Goal: Find specific page/section: Find specific page/section

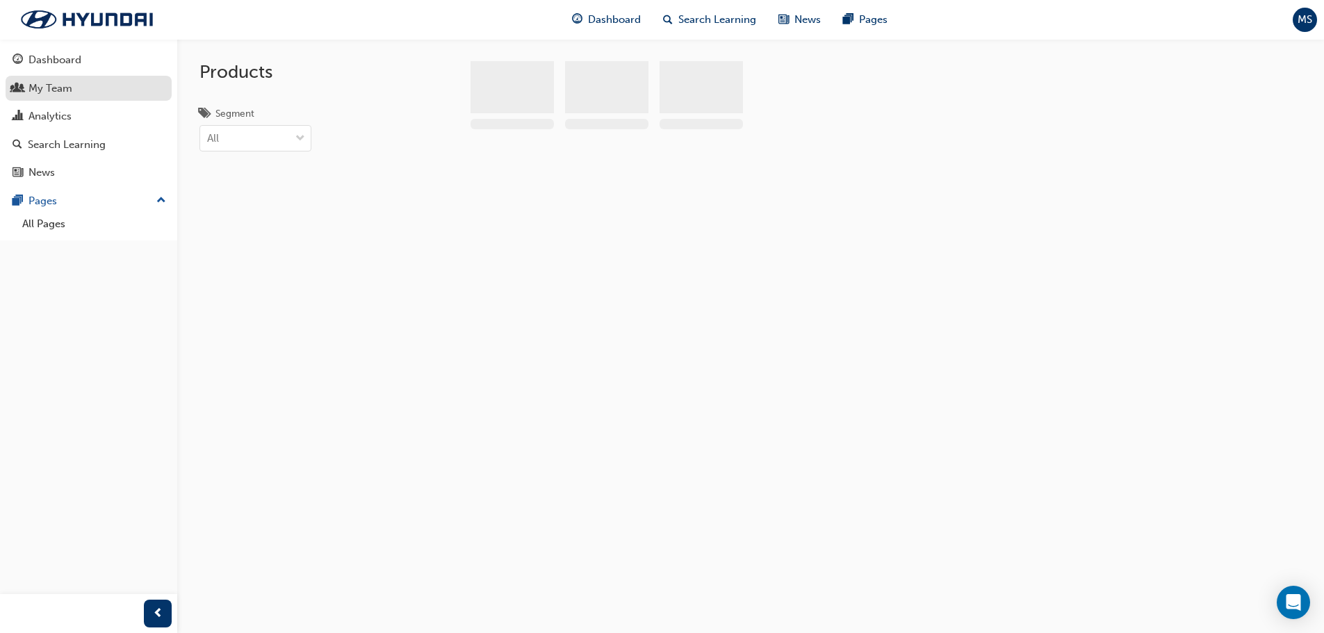
click at [74, 91] on div "My Team" at bounding box center [89, 88] width 152 height 17
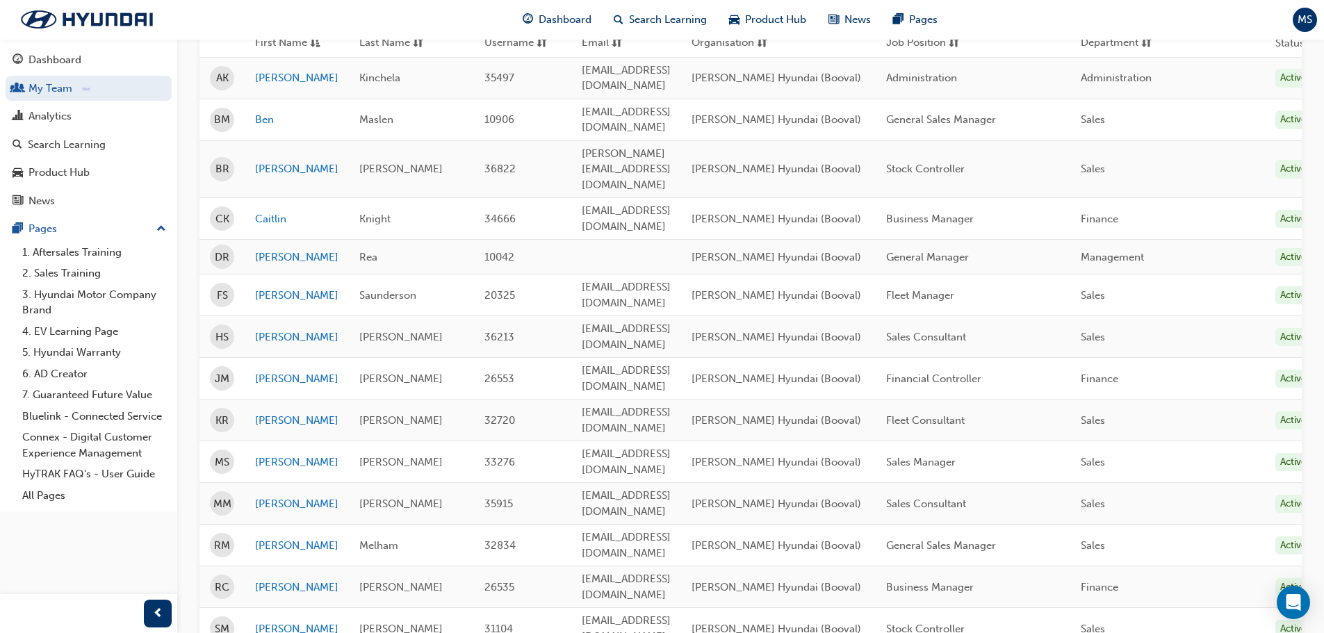
scroll to position [184, 0]
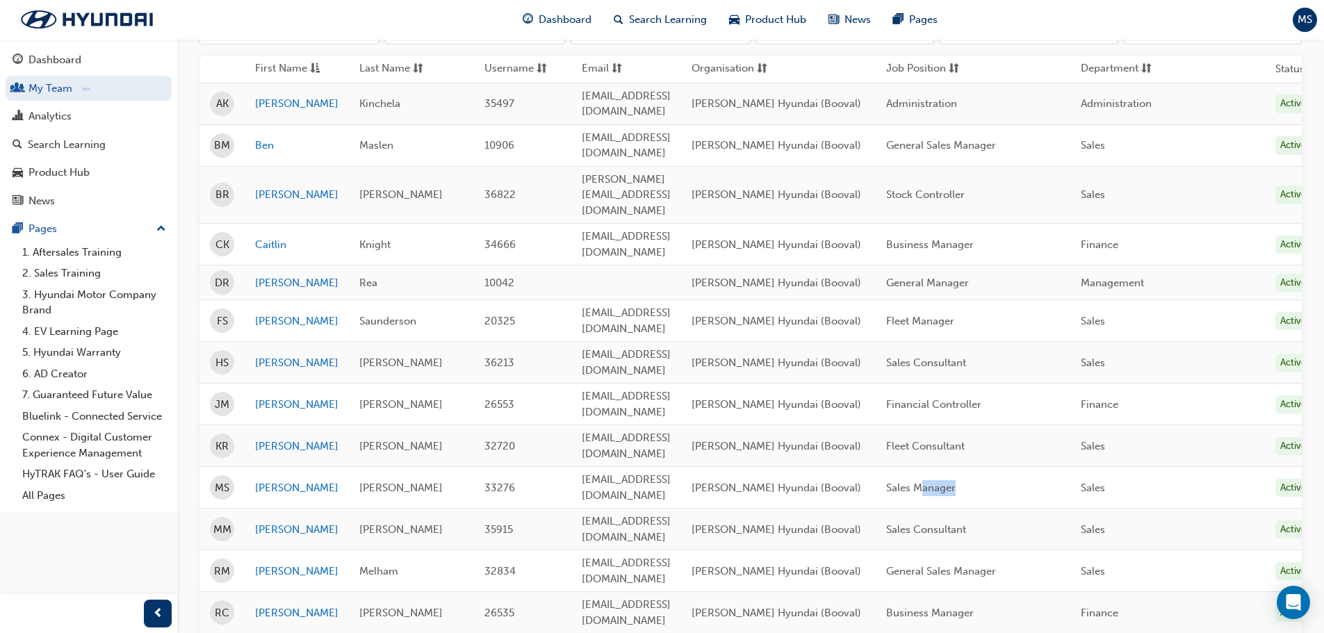
drag, startPoint x: 1023, startPoint y: 424, endPoint x: 946, endPoint y: 424, distance: 77.1
click at [946, 467] on td "Sales Manager" at bounding box center [973, 488] width 195 height 42
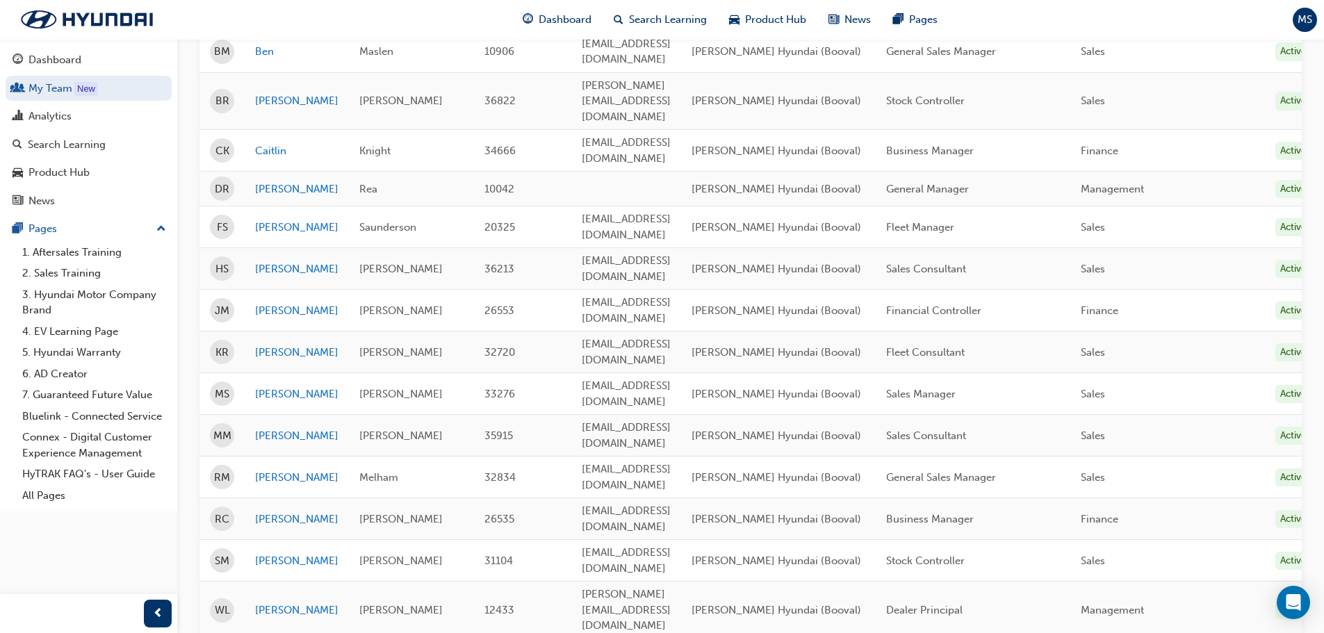
scroll to position [208, 0]
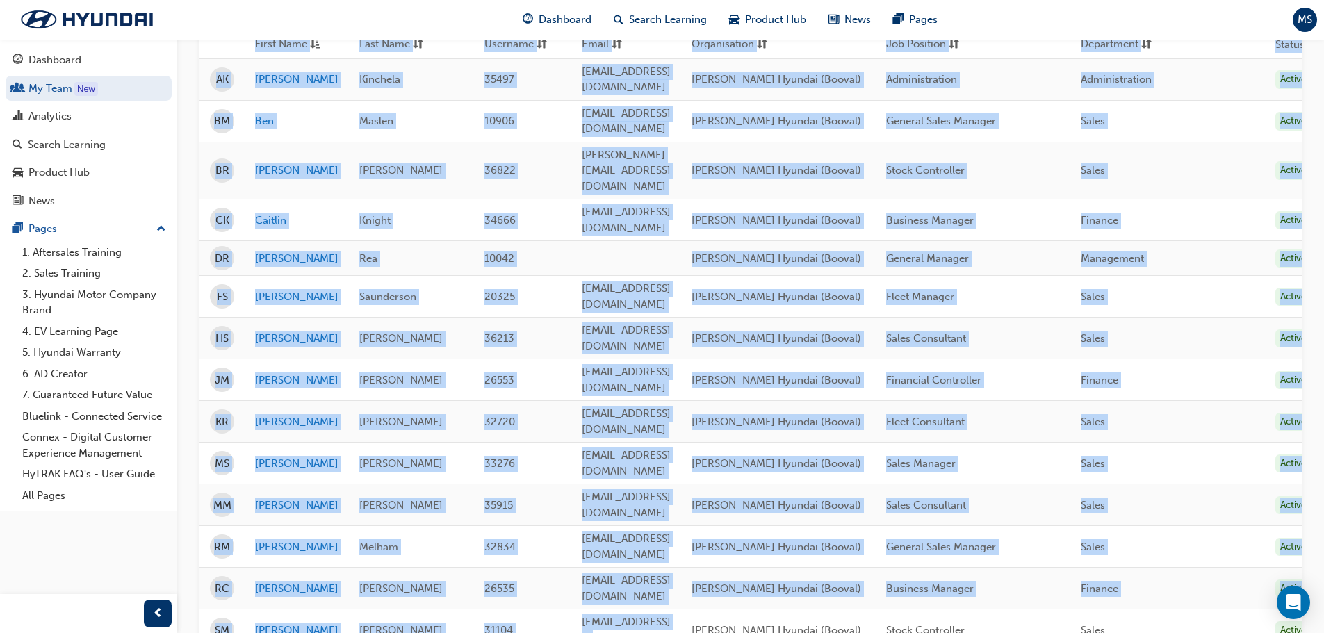
click at [263, 541] on div "Dashboard My Team New Analytics Search Learning Product Hub News Pages Pages 1.…" at bounding box center [662, 329] width 1324 height 1074
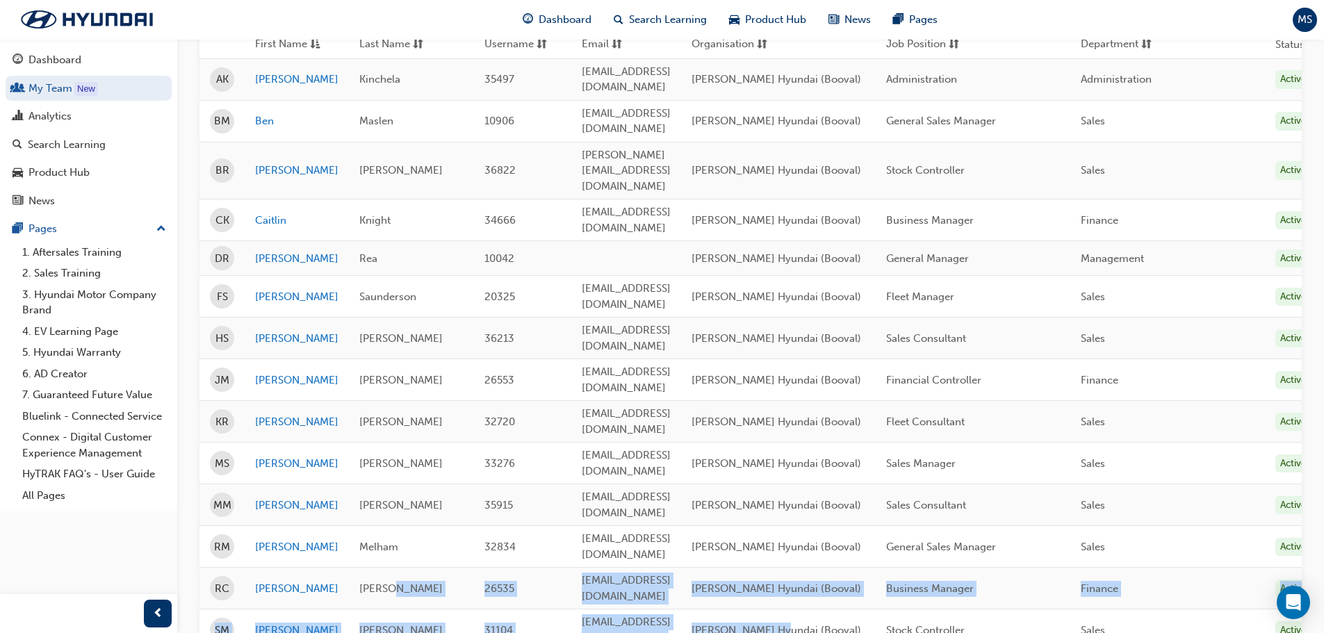
drag, startPoint x: 805, startPoint y: 525, endPoint x: 1013, endPoint y: 434, distance: 227.1
click at [75, 500] on div "Dashboard My Team New Analytics Search Learning Product Hub News Pages Pages 1.…" at bounding box center [662, 329] width 1324 height 1074
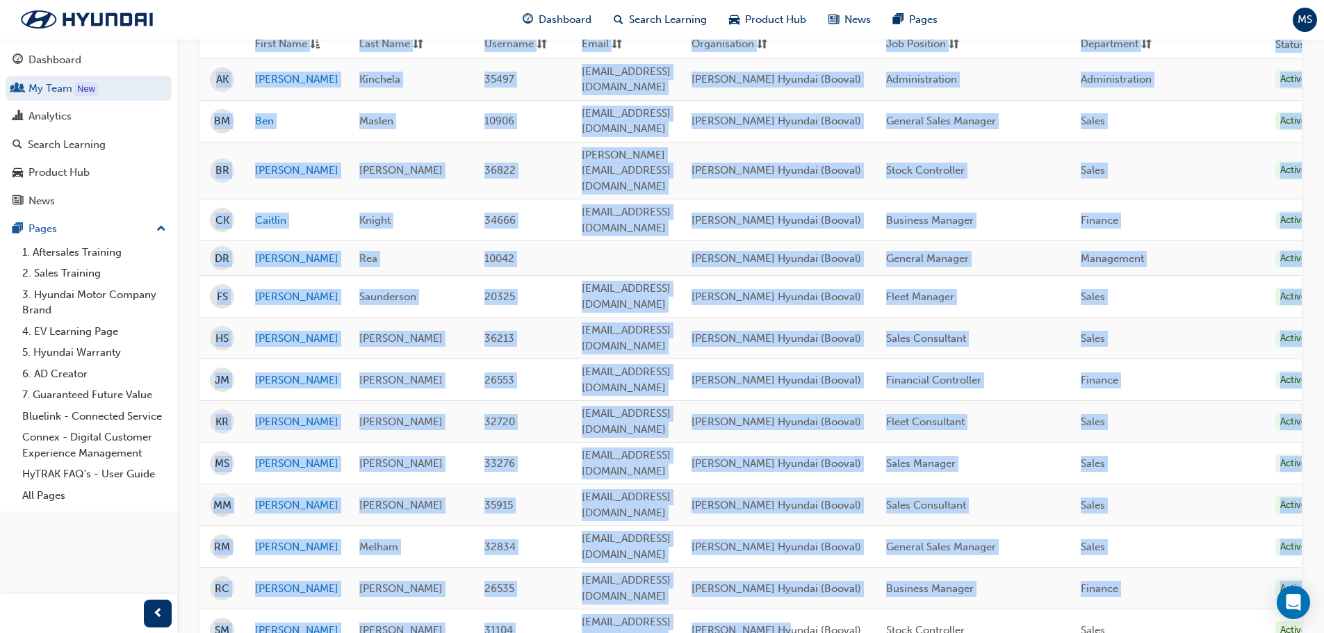
click at [1254, 113] on div "Sales" at bounding box center [1168, 121] width 174 height 16
